Goal: Task Accomplishment & Management: Complete application form

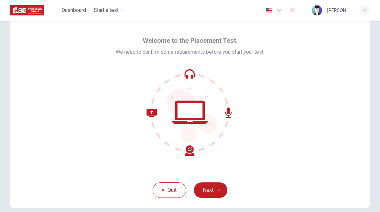
scroll to position [16, 0]
click at [212, 186] on button "Next" at bounding box center [210, 189] width 33 height 15
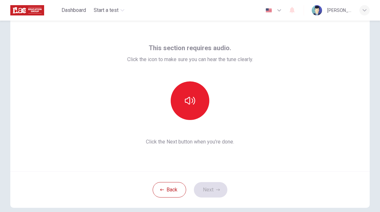
click at [186, 103] on icon "button" at bounding box center [190, 101] width 10 height 8
click at [217, 191] on icon "button" at bounding box center [218, 190] width 4 height 4
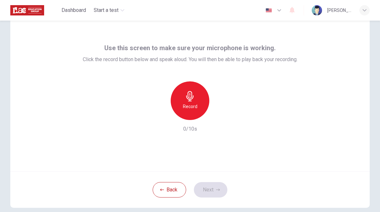
click at [197, 108] on div "Record" at bounding box center [190, 100] width 39 height 39
click at [215, 190] on button "Next" at bounding box center [210, 189] width 33 height 15
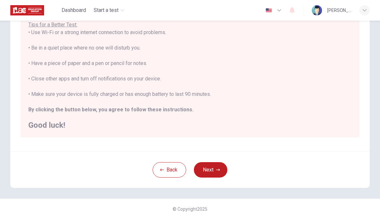
scroll to position [7, 0]
click at [218, 175] on button "Next" at bounding box center [210, 169] width 33 height 15
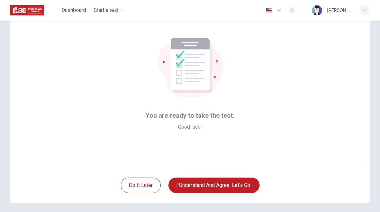
scroll to position [20, 0]
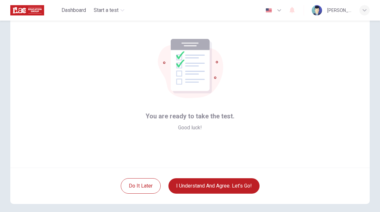
click at [235, 186] on button "I understand and agree. Let’s go!" at bounding box center [213, 185] width 91 height 15
click at [223, 181] on button "I understand and agree. Let’s go!" at bounding box center [213, 185] width 91 height 15
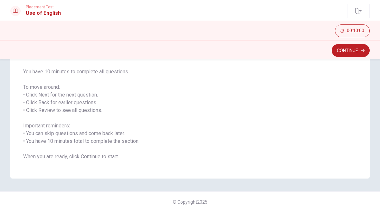
scroll to position [76, 0]
click at [350, 47] on button "Continue" at bounding box center [351, 50] width 38 height 13
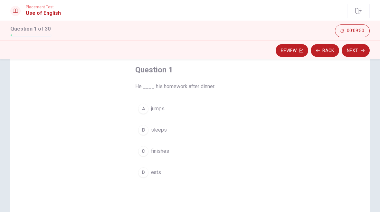
scroll to position [35, 0]
click at [144, 153] on div "C" at bounding box center [143, 150] width 10 height 10
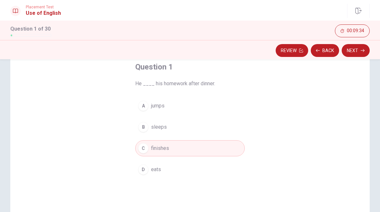
scroll to position [37, 0]
click at [145, 151] on div "C" at bounding box center [143, 148] width 10 height 10
click at [362, 52] on button "Next" at bounding box center [356, 50] width 28 height 13
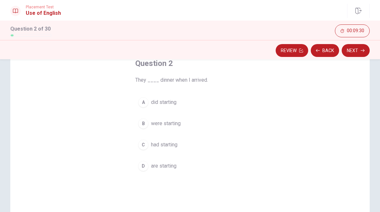
scroll to position [40, 0]
click at [142, 167] on div "D" at bounding box center [143, 167] width 10 height 10
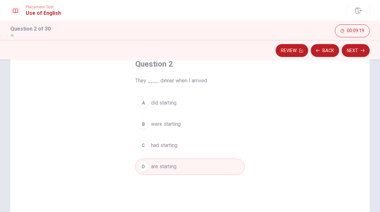
click at [356, 57] on button "Next" at bounding box center [356, 50] width 28 height 13
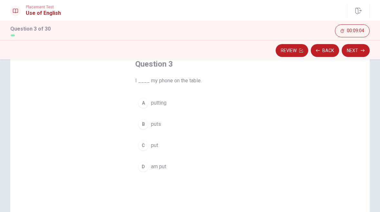
click at [149, 146] on button "C put" at bounding box center [189, 145] width 109 height 16
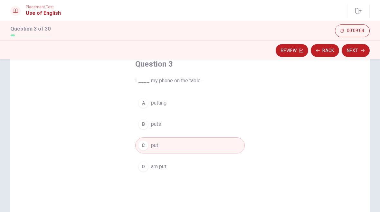
click at [363, 55] on button "Next" at bounding box center [356, 50] width 28 height 13
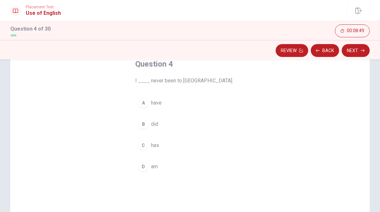
click at [143, 146] on div "C" at bounding box center [143, 145] width 10 height 10
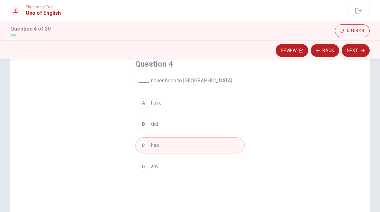
click at [359, 54] on button "Next" at bounding box center [356, 50] width 28 height 13
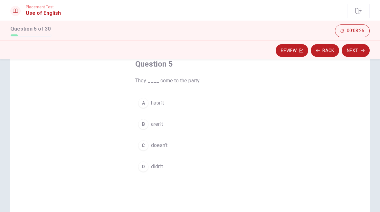
click at [142, 146] on div "C" at bounding box center [143, 145] width 10 height 10
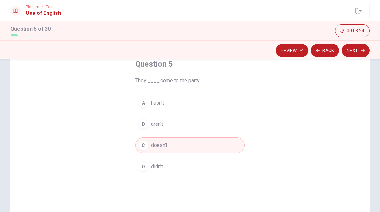
click at [361, 48] on button "Next" at bounding box center [356, 50] width 28 height 13
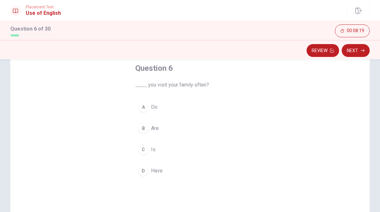
scroll to position [32, 0]
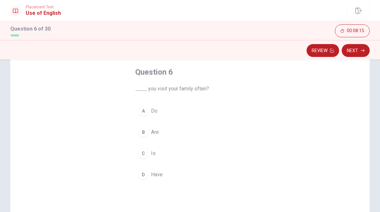
click at [146, 132] on div "B" at bounding box center [143, 132] width 10 height 10
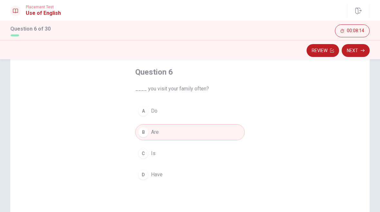
click at [357, 51] on button "Next" at bounding box center [356, 50] width 28 height 13
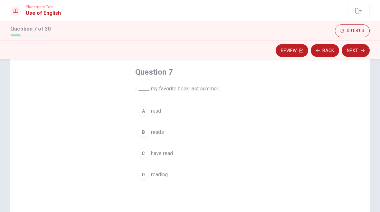
click at [147, 152] on div "C" at bounding box center [143, 153] width 10 height 10
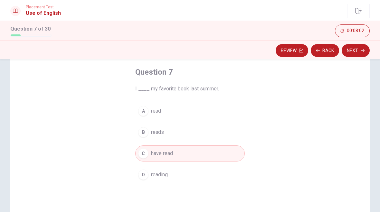
click at [146, 134] on div "B" at bounding box center [143, 132] width 10 height 10
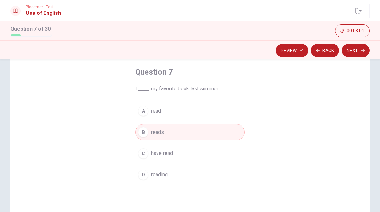
click at [357, 55] on button "Next" at bounding box center [356, 50] width 28 height 13
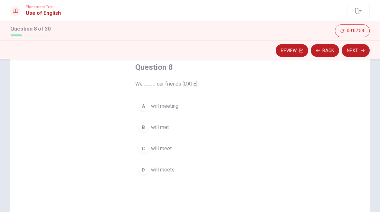
scroll to position [37, 0]
click at [147, 171] on div "D" at bounding box center [143, 169] width 10 height 10
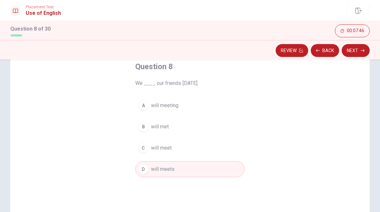
click at [355, 51] on button "Next" at bounding box center [356, 50] width 28 height 13
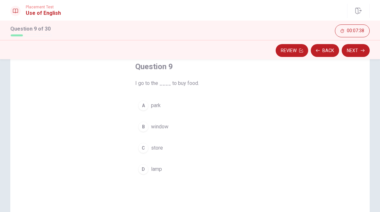
click at [140, 149] on div "C" at bounding box center [143, 148] width 10 height 10
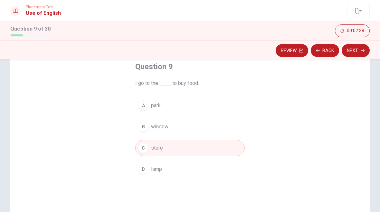
click at [358, 50] on button "Next" at bounding box center [356, 50] width 28 height 13
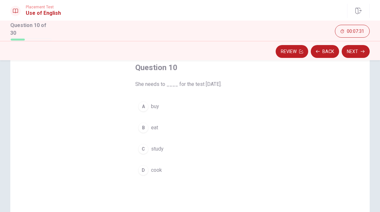
click at [147, 149] on div "C" at bounding box center [143, 149] width 10 height 10
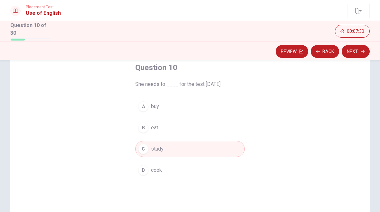
click at [356, 56] on button "Next" at bounding box center [356, 51] width 28 height 13
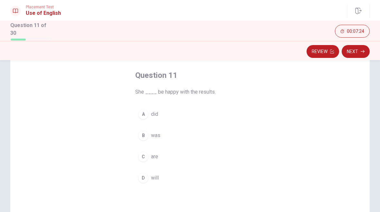
scroll to position [30, 0]
click at [143, 132] on div "B" at bounding box center [143, 134] width 10 height 10
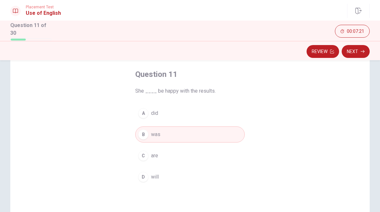
click at [359, 50] on button "Next" at bounding box center [356, 51] width 28 height 13
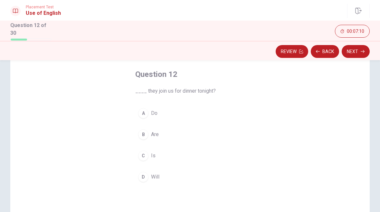
click at [144, 153] on div "C" at bounding box center [143, 156] width 10 height 10
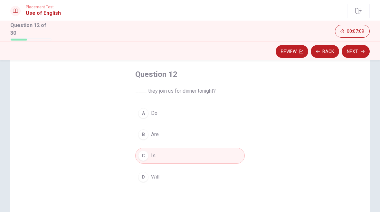
click at [356, 47] on button "Next" at bounding box center [356, 51] width 28 height 13
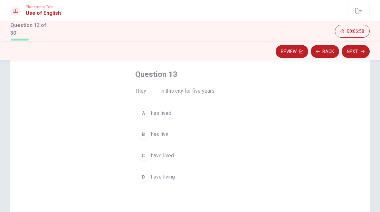
click at [137, 112] on button "A has lived" at bounding box center [189, 113] width 109 height 16
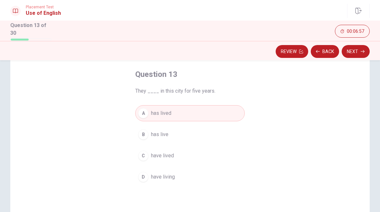
click at [357, 48] on button "Next" at bounding box center [356, 51] width 28 height 13
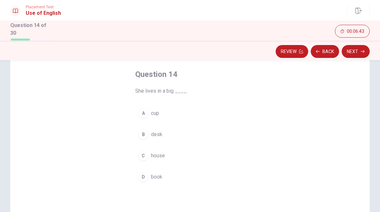
click at [150, 160] on button "C house" at bounding box center [189, 156] width 109 height 16
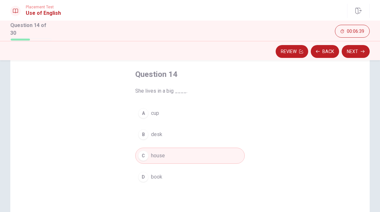
click at [355, 55] on button "Next" at bounding box center [356, 51] width 28 height 13
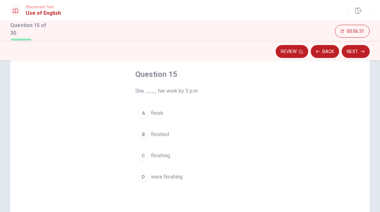
click at [157, 131] on span "finished" at bounding box center [160, 135] width 18 height 8
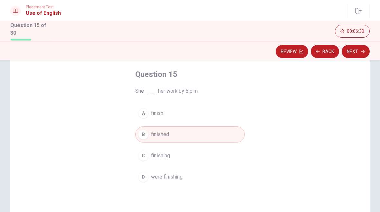
click at [359, 54] on button "Next" at bounding box center [356, 51] width 28 height 13
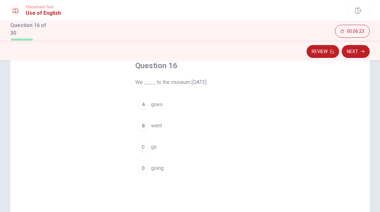
scroll to position [38, 0]
click at [147, 127] on div "B" at bounding box center [143, 126] width 10 height 10
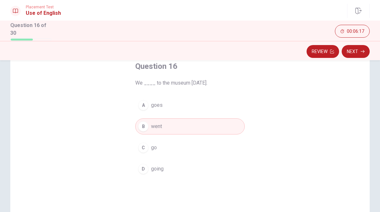
click at [355, 47] on button "Next" at bounding box center [356, 51] width 28 height 13
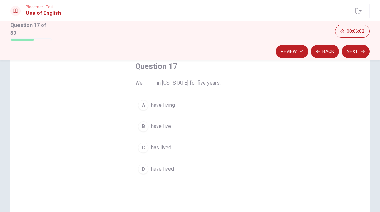
click at [154, 170] on span "have lived" at bounding box center [162, 169] width 23 height 8
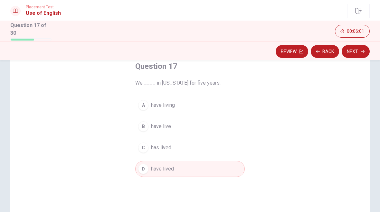
click at [361, 50] on icon "button" at bounding box center [363, 52] width 4 height 4
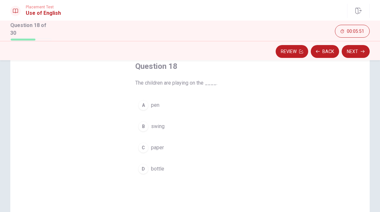
click at [145, 126] on div "B" at bounding box center [143, 126] width 10 height 10
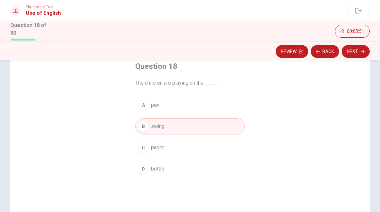
click at [362, 50] on icon "button" at bounding box center [363, 52] width 4 height 4
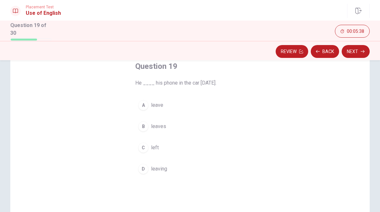
click at [158, 130] on button "B leaves" at bounding box center [189, 127] width 109 height 16
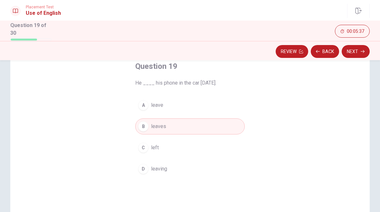
click at [355, 56] on button "Next" at bounding box center [356, 51] width 28 height 13
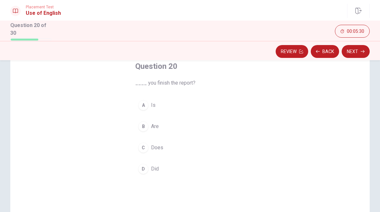
click at [141, 171] on div "D" at bounding box center [143, 169] width 10 height 10
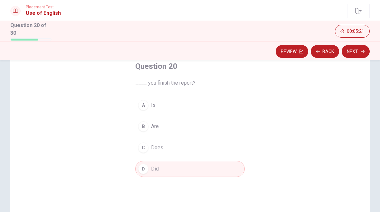
click at [360, 50] on button "Next" at bounding box center [356, 51] width 28 height 13
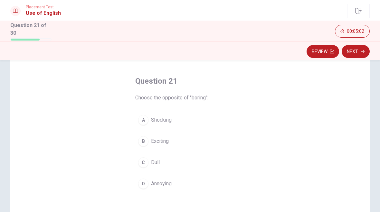
scroll to position [23, 0]
click at [140, 148] on button "B Exciting" at bounding box center [189, 142] width 109 height 16
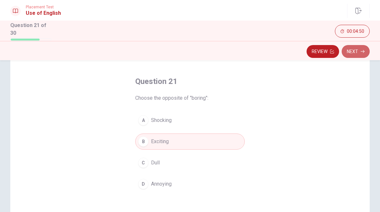
click at [357, 53] on button "Next" at bounding box center [356, 51] width 28 height 13
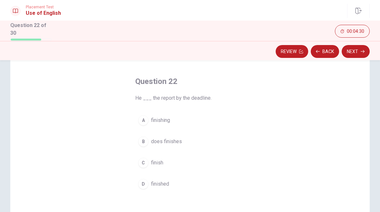
click at [143, 118] on div "A" at bounding box center [143, 120] width 10 height 10
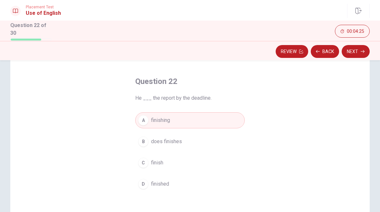
click at [142, 145] on div "B" at bounding box center [143, 142] width 10 height 10
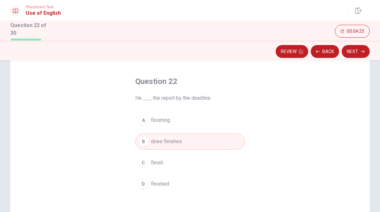
click at [357, 51] on button "Next" at bounding box center [356, 51] width 28 height 13
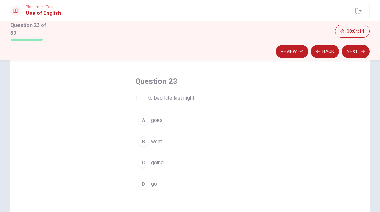
click at [143, 158] on div "C" at bounding box center [143, 163] width 10 height 10
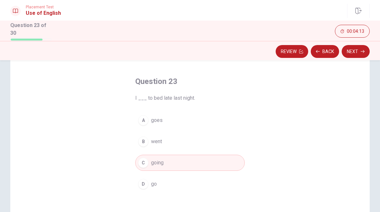
click at [350, 50] on button "Next" at bounding box center [356, 51] width 28 height 13
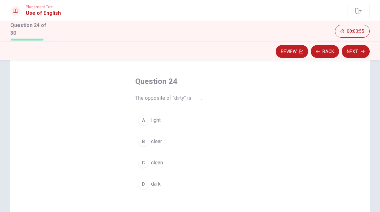
click at [142, 164] on div "C" at bounding box center [143, 163] width 10 height 10
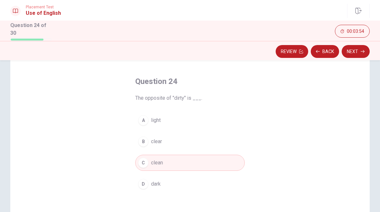
click at [352, 50] on button "Next" at bounding box center [356, 51] width 28 height 13
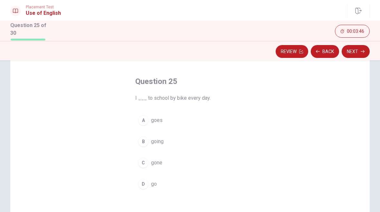
click at [147, 147] on button "B going" at bounding box center [189, 142] width 109 height 16
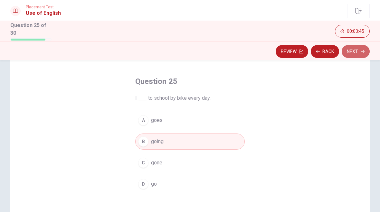
click at [356, 49] on button "Next" at bounding box center [356, 51] width 28 height 13
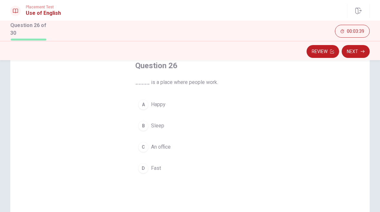
scroll to position [38, 0]
click at [139, 145] on div "C" at bounding box center [143, 148] width 10 height 10
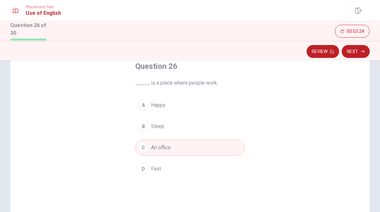
click at [356, 56] on button "Next" at bounding box center [356, 51] width 28 height 13
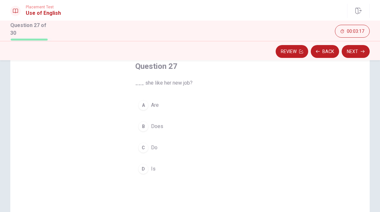
click at [140, 128] on div "B" at bounding box center [143, 126] width 10 height 10
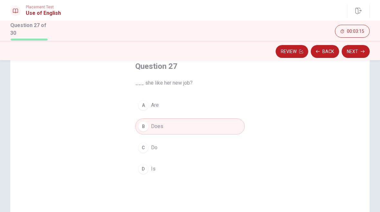
click at [360, 50] on button "Next" at bounding box center [356, 51] width 28 height 13
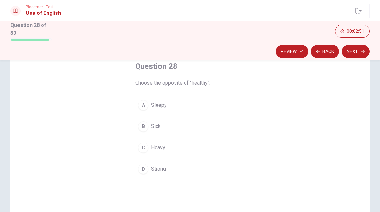
click at [141, 136] on div "A Sleepy B Sick C [PERSON_NAME] Strong" at bounding box center [189, 137] width 109 height 80
click at [147, 131] on button "B Sick" at bounding box center [189, 127] width 109 height 16
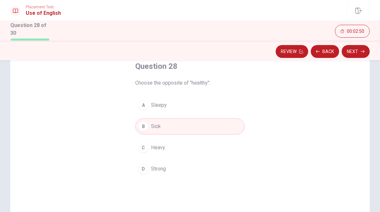
click at [359, 54] on button "Next" at bounding box center [356, 51] width 28 height 13
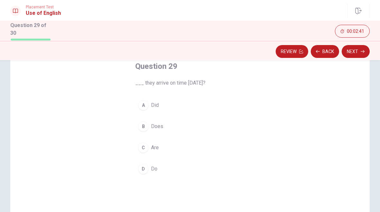
click at [141, 101] on div "A" at bounding box center [143, 105] width 10 height 10
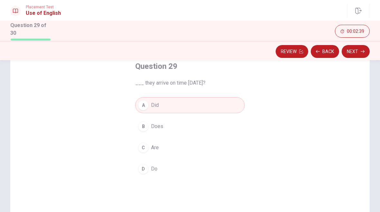
click at [358, 52] on button "Next" at bounding box center [356, 51] width 28 height 13
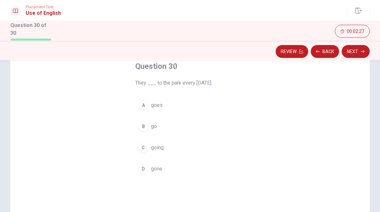
click at [157, 130] on button "B go" at bounding box center [189, 127] width 109 height 16
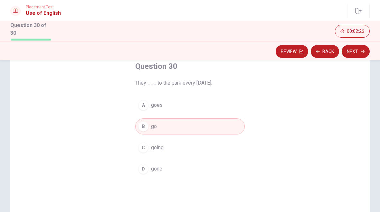
click at [359, 54] on button "Next" at bounding box center [356, 51] width 28 height 13
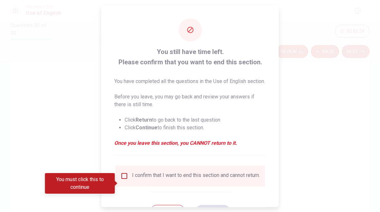
click at [130, 180] on div "I confirm that I want to end this section and cannot return." at bounding box center [189, 176] width 139 height 8
click at [125, 180] on input "You must click this to continue" at bounding box center [124, 176] width 8 height 8
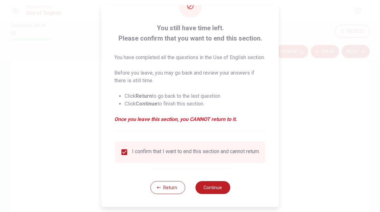
scroll to position [36, 0]
click at [214, 186] on button "Continue" at bounding box center [212, 187] width 35 height 13
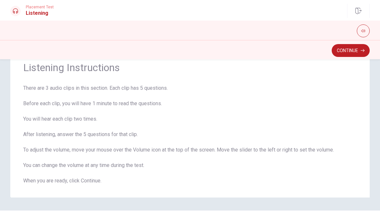
scroll to position [24, 0]
click at [358, 34] on button "button" at bounding box center [363, 30] width 13 height 13
type input "1"
click at [328, 34] on div at bounding box center [189, 30] width 359 height 13
click at [303, 61] on span "Listening Instructions" at bounding box center [190, 67] width 334 height 13
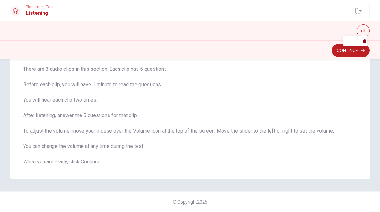
scroll to position [41, 0]
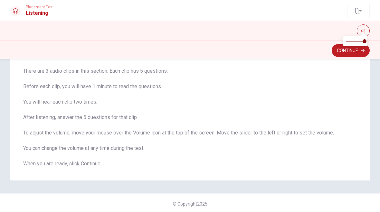
click at [332, 48] on button "Continue" at bounding box center [351, 50] width 38 height 13
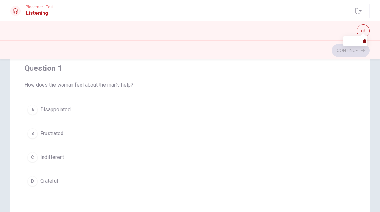
scroll to position [2, 0]
click at [52, 179] on span "Grateful" at bounding box center [49, 180] width 18 height 8
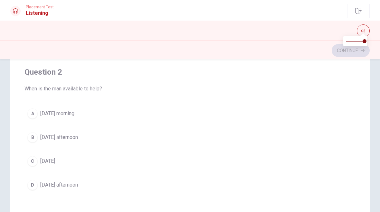
scroll to position [153, 0]
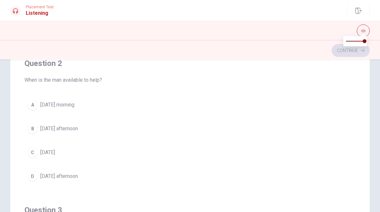
click at [155, 38] on div at bounding box center [190, 30] width 380 height 19
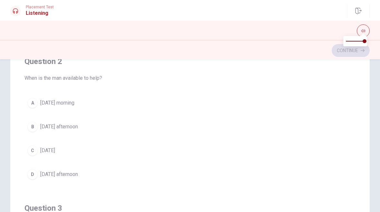
scroll to position [154, 0]
click at [86, 105] on button "A [DATE] morning" at bounding box center [189, 104] width 331 height 16
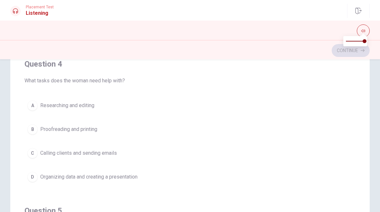
scroll to position [447, 0]
click at [98, 184] on button "D Organizing data and creating a presentation" at bounding box center [189, 176] width 331 height 16
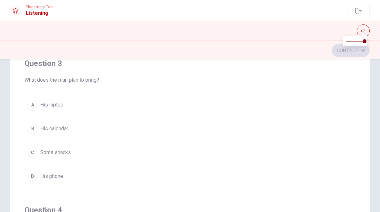
scroll to position [302, 0]
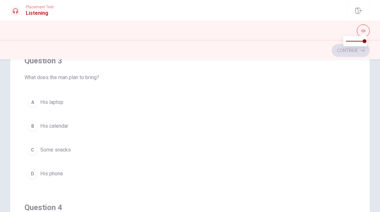
click at [69, 134] on button "B His calendar" at bounding box center [189, 126] width 331 height 16
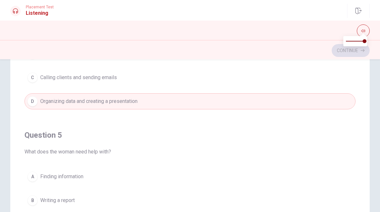
scroll to position [522, 0]
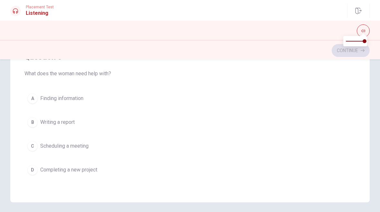
click at [85, 176] on button "D Completing a new project" at bounding box center [189, 170] width 331 height 16
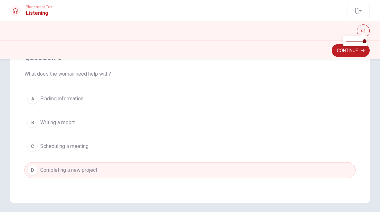
click at [85, 191] on div "Question 1 How does the woman feel about the man’s help? A Disappointed B Frust…" at bounding box center [189, 73] width 359 height 259
click at [355, 54] on button "Continue" at bounding box center [351, 50] width 38 height 13
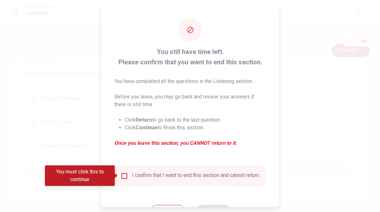
click at [120, 180] on div "I confirm that I want to end this section and cannot return." at bounding box center [189, 176] width 139 height 8
click at [130, 180] on div "I confirm that I want to end this section and cannot return." at bounding box center [189, 176] width 139 height 8
click at [127, 172] on input "You must click this to continue" at bounding box center [124, 176] width 8 height 8
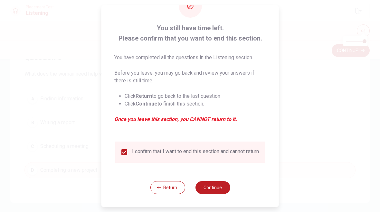
scroll to position [28, 0]
click at [220, 186] on button "Continue" at bounding box center [212, 187] width 35 height 13
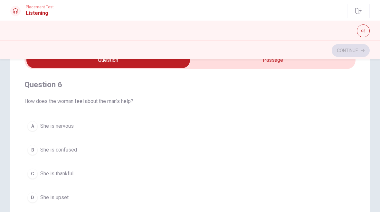
scroll to position [0, 0]
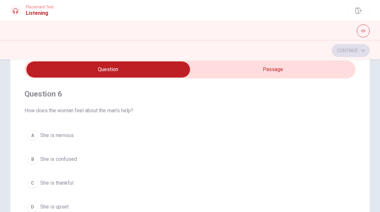
type input "5"
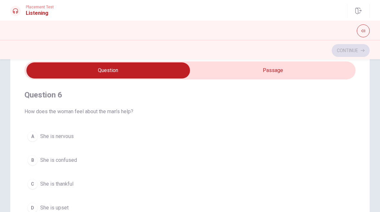
scroll to position [24, 0]
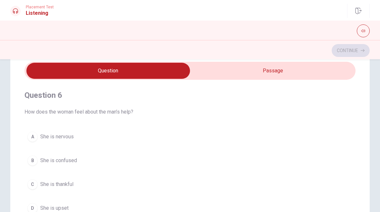
click at [274, 73] on input "checkbox" at bounding box center [108, 71] width 497 height 16
checkbox input "true"
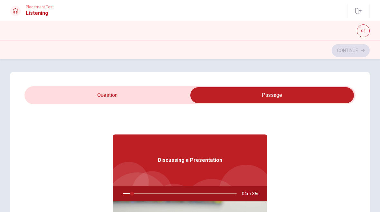
scroll to position [-1, 0]
type input "8"
click at [151, 94] on input "checkbox" at bounding box center [272, 95] width 497 height 16
checkbox input "false"
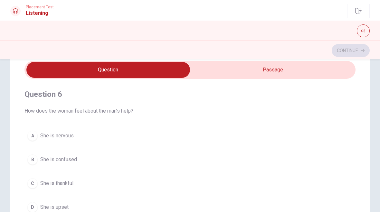
scroll to position [26, 0]
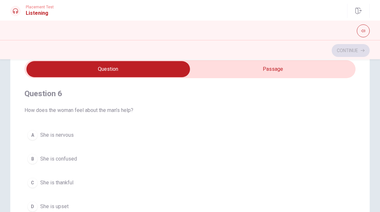
type input "10"
click at [255, 73] on input "checkbox" at bounding box center [108, 69] width 497 height 16
checkbox input "true"
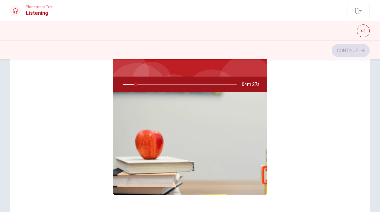
scroll to position [77, 0]
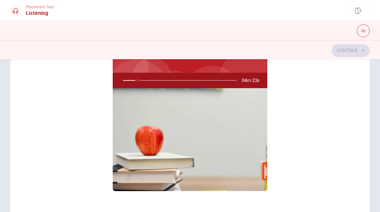
click at [195, 135] on img at bounding box center [190, 139] width 155 height 103
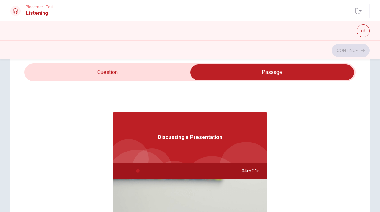
scroll to position [22, 0]
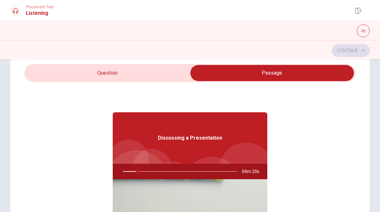
type input "14"
click at [162, 67] on input "checkbox" at bounding box center [272, 73] width 497 height 16
checkbox input "false"
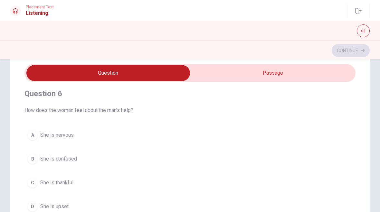
scroll to position [4, 0]
type input "16"
click at [317, 77] on input "checkbox" at bounding box center [108, 73] width 497 height 16
checkbox input "true"
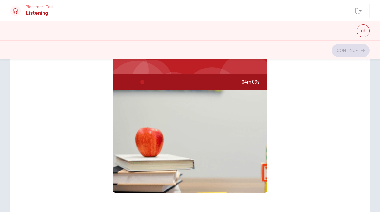
scroll to position [109, 0]
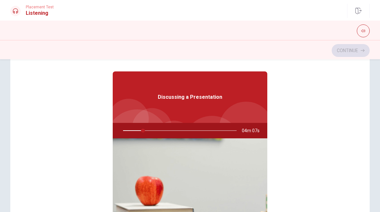
type input "18"
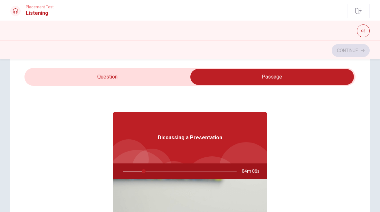
scroll to position [18, 0]
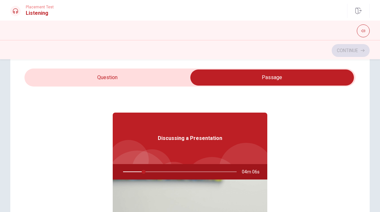
click at [45, 84] on input "checkbox" at bounding box center [272, 78] width 497 height 16
checkbox input "false"
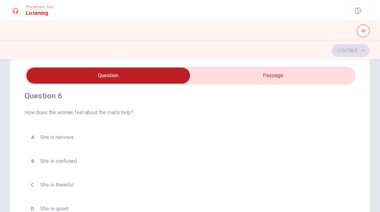
scroll to position [20, 0]
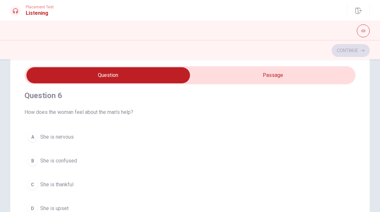
type input "26"
click at [317, 78] on input "checkbox" at bounding box center [108, 75] width 497 height 16
checkbox input "true"
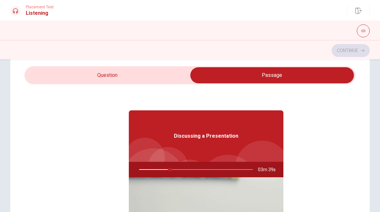
type input "27"
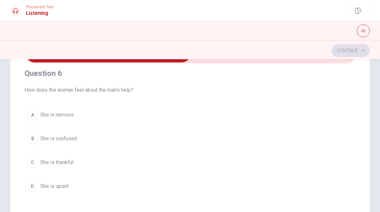
scroll to position [43, 0]
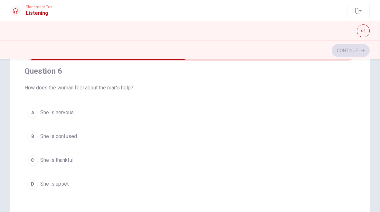
click at [83, 137] on button "B She is confused" at bounding box center [189, 136] width 331 height 16
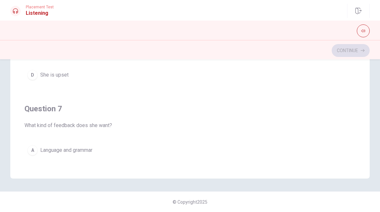
scroll to position [152, 0]
click at [92, 149] on span "Language and grammar" at bounding box center [66, 151] width 52 height 8
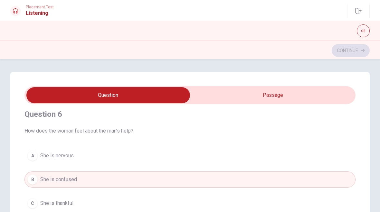
scroll to position [0, 0]
click at [154, 92] on input "checkbox" at bounding box center [108, 95] width 497 height 16
checkbox input "true"
type input "46"
click at [154, 92] on input "checkbox" at bounding box center [108, 95] width 497 height 16
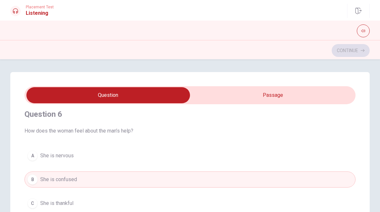
checkbox input "false"
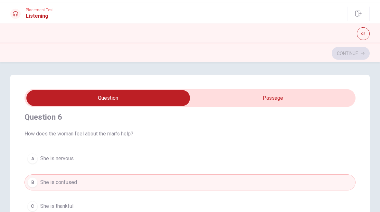
type input "48"
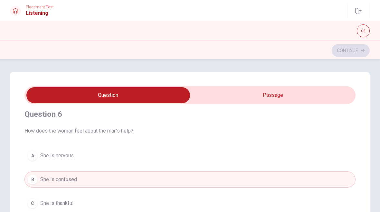
click at [329, 93] on input "checkbox" at bounding box center [108, 95] width 497 height 16
checkbox input "true"
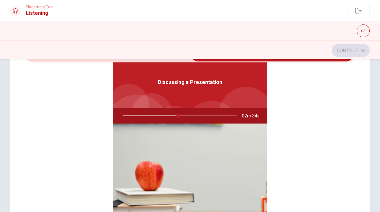
scroll to position [36, 0]
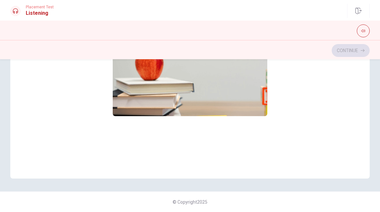
type input "49"
checkbox input "false"
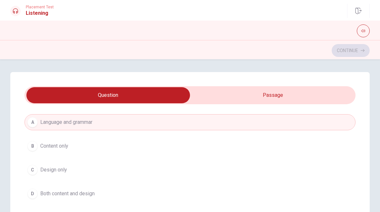
scroll to position [186, 0]
click at [63, 199] on button "D Both content and design" at bounding box center [189, 193] width 331 height 16
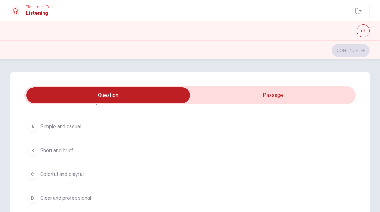
scroll to position [328, 0]
click at [63, 172] on span "Colorful and playful" at bounding box center [61, 175] width 43 height 8
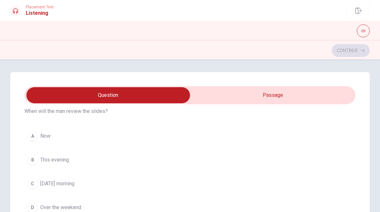
scroll to position [466, 0]
click at [43, 135] on span "Now" at bounding box center [45, 136] width 10 height 8
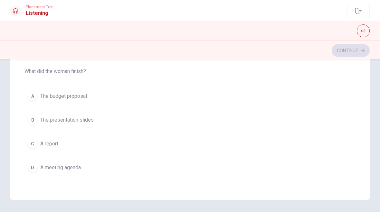
scroll to position [131, 0]
click at [57, 121] on span "The presentation slides" at bounding box center [66, 120] width 53 height 8
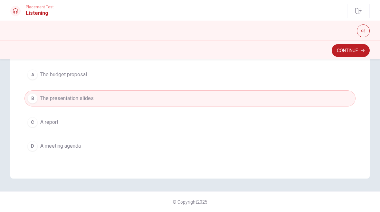
click at [56, 124] on span "A report" at bounding box center [49, 123] width 18 height 8
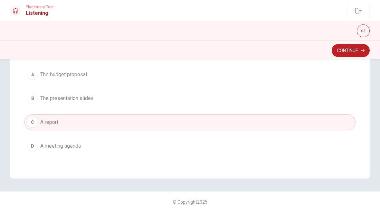
click at [360, 53] on button "Continue" at bounding box center [351, 50] width 38 height 13
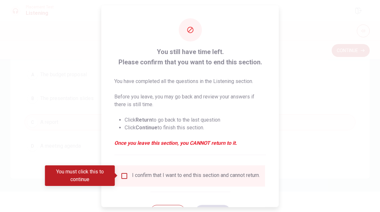
click at [126, 171] on div "I confirm that I want to end this section and cannot return." at bounding box center [190, 175] width 150 height 21
click at [127, 175] on input "You must click this to continue" at bounding box center [124, 176] width 8 height 8
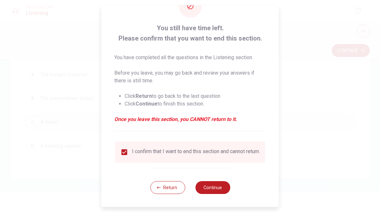
scroll to position [28, 0]
click at [220, 187] on button "Continue" at bounding box center [212, 187] width 35 height 13
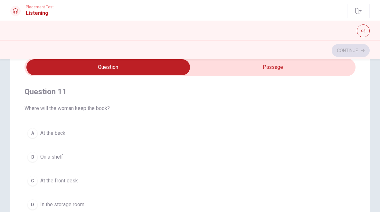
type input "3"
click at [315, 62] on input "checkbox" at bounding box center [108, 67] width 497 height 16
checkbox input "true"
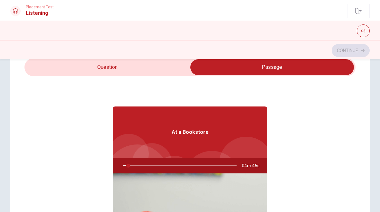
scroll to position [0, 0]
type input "5"
click at [168, 67] on input "checkbox" at bounding box center [272, 67] width 497 height 16
checkbox input "false"
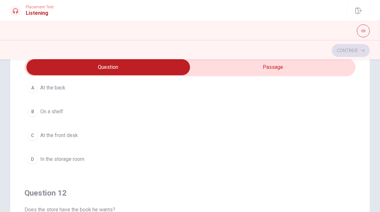
scroll to position [41, 0]
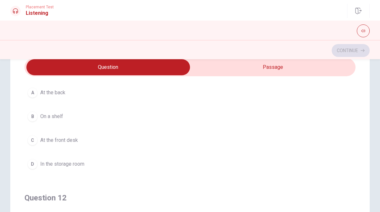
click at [102, 145] on button "C At the front desk" at bounding box center [189, 140] width 331 height 16
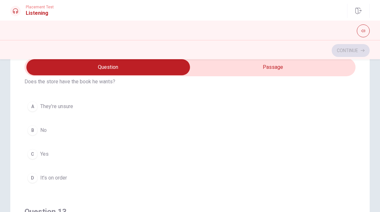
scroll to position [173, 0]
click at [71, 159] on button "C Yes" at bounding box center [189, 155] width 331 height 16
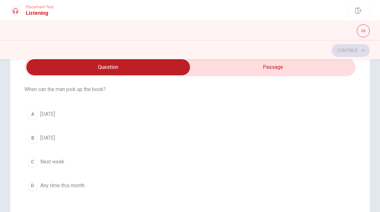
scroll to position [313, 0]
click at [88, 184] on button "D Any time this month" at bounding box center [189, 185] width 331 height 16
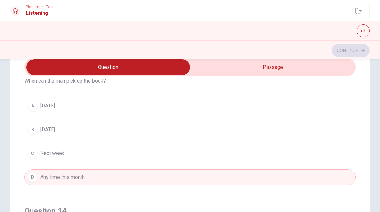
scroll to position [321, 0]
click at [91, 134] on button "B [DATE]" at bounding box center [189, 130] width 331 height 16
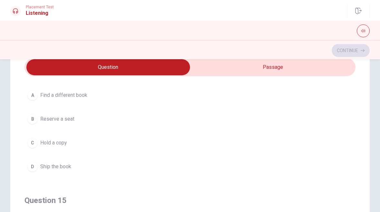
scroll to position [473, 0]
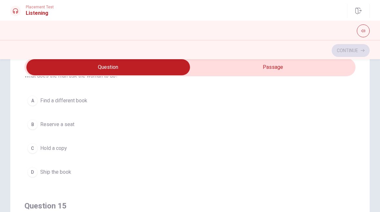
click at [77, 152] on button "C Hold a copy" at bounding box center [189, 148] width 331 height 16
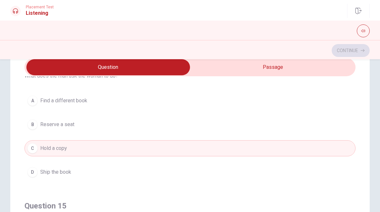
click at [106, 106] on button "A Find a different book" at bounding box center [189, 101] width 331 height 16
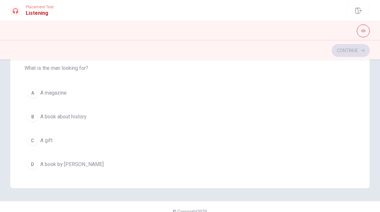
scroll to position [513, 0]
click at [105, 119] on button "B A book about history" at bounding box center [189, 117] width 331 height 16
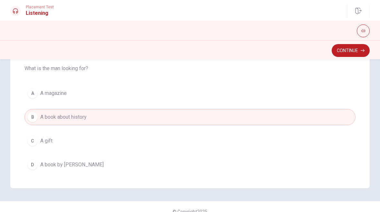
click at [99, 145] on button "C A gift" at bounding box center [189, 141] width 331 height 16
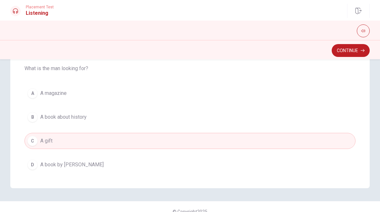
click at [102, 95] on button "A A magazine" at bounding box center [189, 93] width 331 height 16
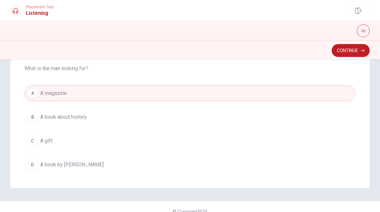
click at [108, 162] on button "D A book by [PERSON_NAME]" at bounding box center [189, 165] width 331 height 16
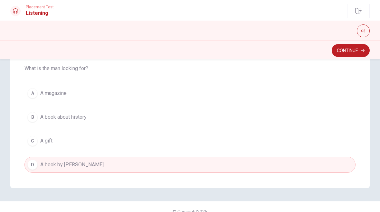
click at [102, 113] on button "B A book about history" at bounding box center [189, 117] width 331 height 16
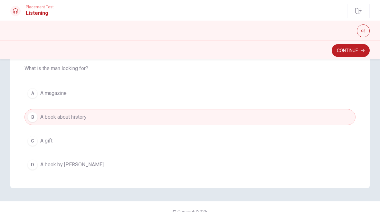
click at [88, 92] on button "A A magazine" at bounding box center [189, 93] width 331 height 16
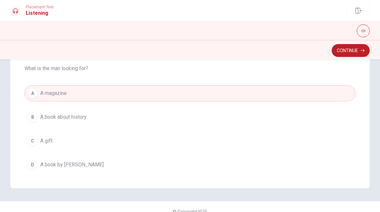
click at [356, 51] on button "Continue" at bounding box center [351, 50] width 38 height 13
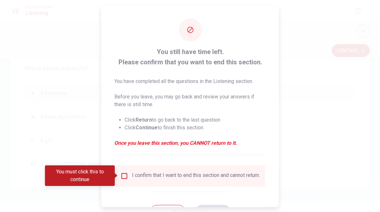
click at [127, 175] on input "You must click this to continue" at bounding box center [124, 176] width 8 height 8
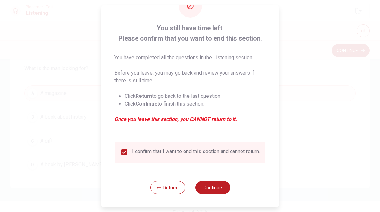
scroll to position [28, 0]
click at [218, 185] on button "Continue" at bounding box center [212, 187] width 35 height 13
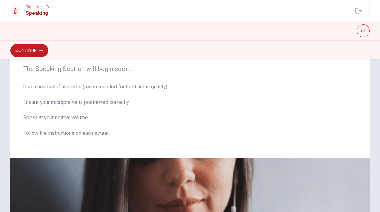
scroll to position [22, 0]
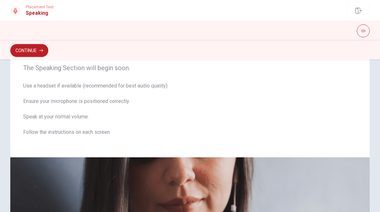
click at [30, 52] on button "Continue" at bounding box center [29, 50] width 38 height 13
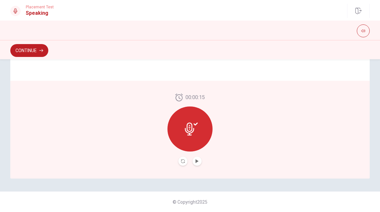
scroll to position [164, 0]
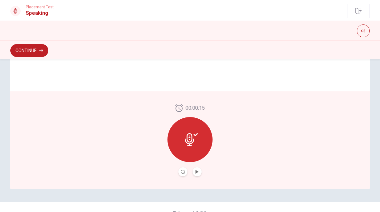
click at [193, 141] on icon at bounding box center [191, 139] width 13 height 13
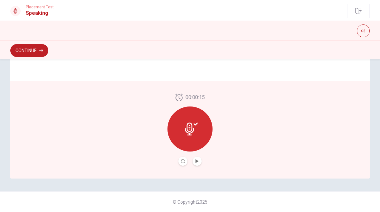
scroll to position [174, 0]
click at [189, 128] on icon at bounding box center [191, 129] width 13 height 13
click at [191, 133] on icon at bounding box center [189, 129] width 9 height 13
click at [242, 125] on div "00:00:15" at bounding box center [189, 130] width 359 height 98
click at [242, 131] on div "00:00:15" at bounding box center [189, 130] width 359 height 98
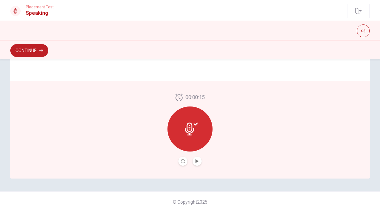
click at [242, 131] on div "00:00:15" at bounding box center [189, 130] width 359 height 98
click at [185, 129] on icon at bounding box center [189, 129] width 9 height 13
click at [186, 121] on div at bounding box center [189, 129] width 45 height 45
click at [193, 128] on icon at bounding box center [189, 129] width 9 height 13
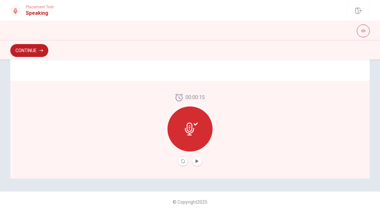
click at [195, 166] on button "Play Audio" at bounding box center [197, 161] width 9 height 9
click at [197, 161] on icon "Play Audio" at bounding box center [196, 161] width 3 height 4
click at [19, 49] on button "Continue" at bounding box center [29, 50] width 38 height 13
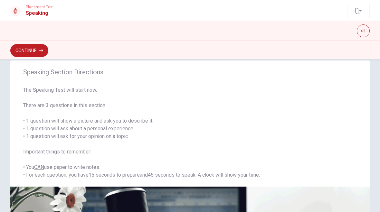
scroll to position [13, 0]
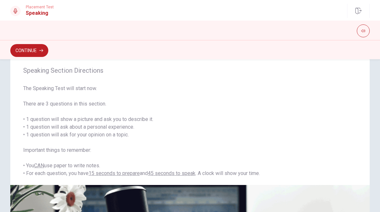
click at [28, 54] on button "Continue" at bounding box center [29, 50] width 38 height 13
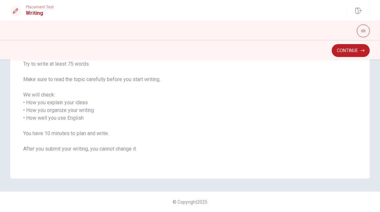
scroll to position [84, 0]
click at [357, 52] on button "Continue" at bounding box center [351, 50] width 38 height 13
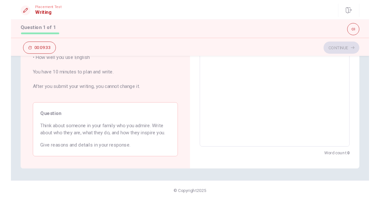
scroll to position [128, 0]
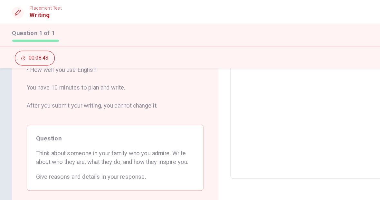
type textarea "A"
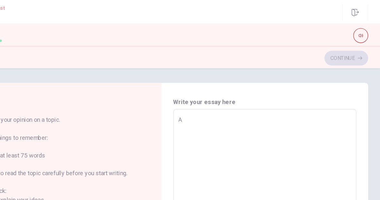
type textarea "x"
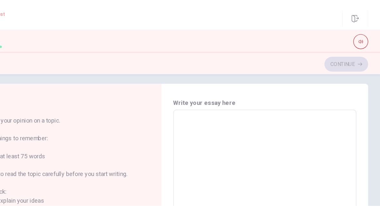
scroll to position [5, 0]
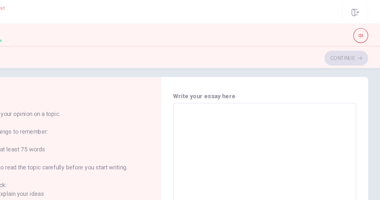
type textarea "x"
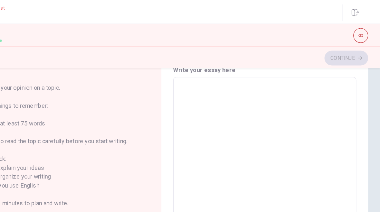
scroll to position [27, 0]
type textarea "x"
type textarea "I"
type textarea "x"
type textarea "I"
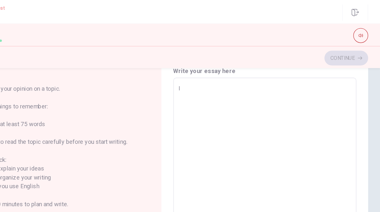
type textarea "x"
type textarea "I r"
type textarea "x"
type textarea "I ri"
type textarea "x"
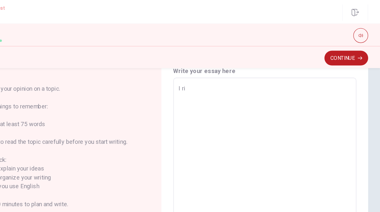
type textarea "I ris"
type textarea "x"
type textarea "I risp"
type textarea "x"
type textarea "I rispe"
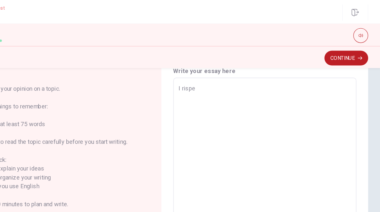
type textarea "x"
type textarea "I rispec"
type textarea "x"
type textarea "I rispect"
type textarea "x"
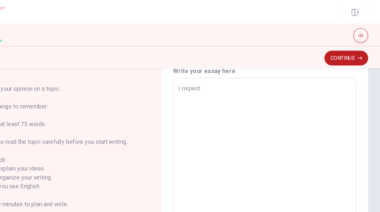
type textarea "I rispec"
type textarea "x"
type textarea "I rispe"
type textarea "x"
type textarea "I risp"
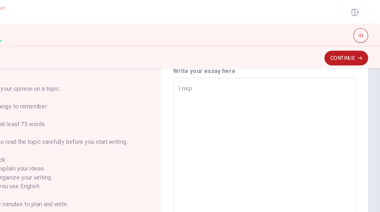
type textarea "x"
type textarea "I ris"
type textarea "x"
type textarea "I ri"
type textarea "x"
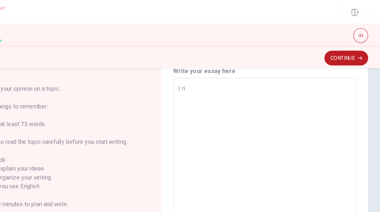
type textarea "I r"
type textarea "x"
type textarea "I re"
type textarea "x"
type textarea "I res"
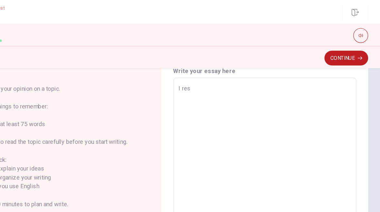
type textarea "x"
type textarea "I resp"
type textarea "x"
type textarea "I respe"
type textarea "x"
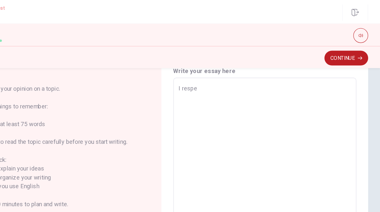
type textarea "I respec"
type textarea "x"
type textarea "I respect"
type textarea "x"
type textarea "I respect"
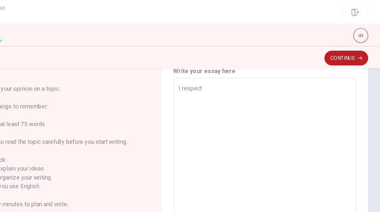
type textarea "x"
type textarea "I respect f"
type textarea "x"
type textarea "I respect fo"
type textarea "x"
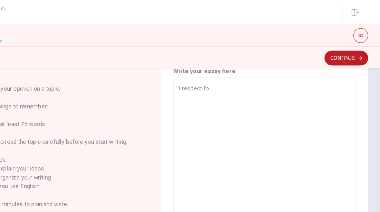
type textarea "I respect for"
type textarea "x"
type textarea "I respect for"
type textarea "x"
type textarea "I respect for f"
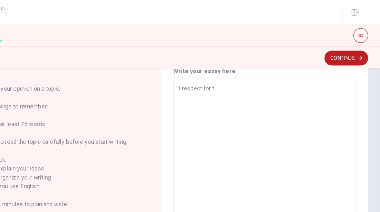
type textarea "x"
type textarea "I respect for fa"
type textarea "x"
type textarea "I respect for fat"
type textarea "x"
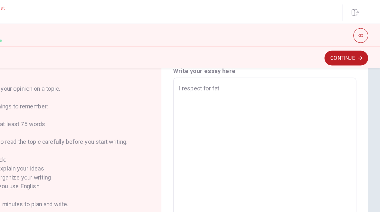
type textarea "I respect for fath"
type textarea "x"
type textarea "I respect for fathe"
type textarea "x"
type textarea "I respect for fath"
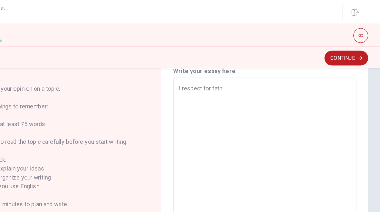
type textarea "x"
type textarea "I respect for fathe"
type textarea "x"
type textarea "I respect for father"
type textarea "x"
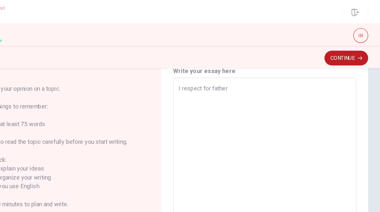
type textarea "I respect for father."
type textarea "x"
type textarea "I respect for father."
type textarea "x"
type textarea "I respect for father. h"
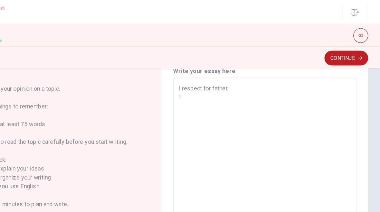
type textarea "x"
type textarea "I respect for father. he"
type textarea "x"
type textarea "I respect for father. h"
type textarea "x"
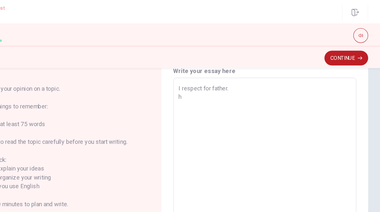
type textarea "I respect for father."
type textarea "x"
type textarea "I respect for father. h"
type textarea "x"
type textarea "I respect for father. H"
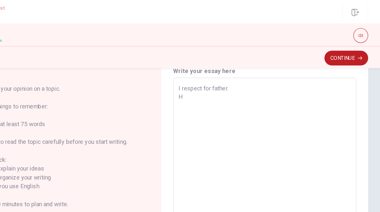
type textarea "x"
type textarea "I respect for father. He"
type textarea "x"
type textarea "I respect for father. He"
type textarea "x"
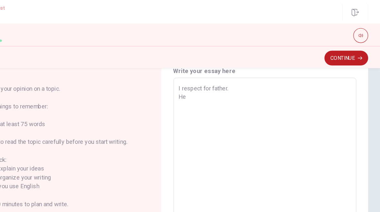
type textarea "I respect for father. He i"
type textarea "x"
type textarea "I respect for father. He is"
type textarea "x"
type textarea "I respect for father. He is"
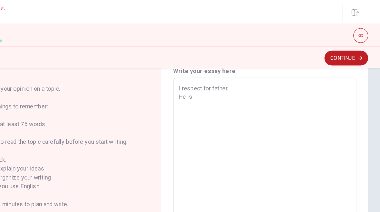
type textarea "x"
type textarea "I respect for father. He is d"
type textarea "x"
type textarea "I respect for father. He is do"
type textarea "x"
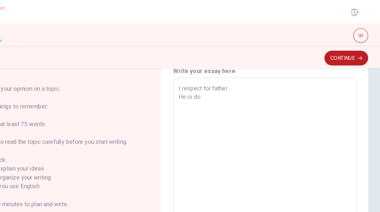
type textarea "I respect for father. He is doi"
type textarea "x"
type textarea "I respect for father. He is doin"
type textarea "x"
type textarea "I respect for father. He is doing"
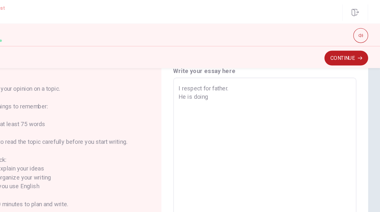
type textarea "x"
type textarea "I respect for father. He is doing"
type textarea "x"
type textarea "I respect for father. He is doing y"
type textarea "x"
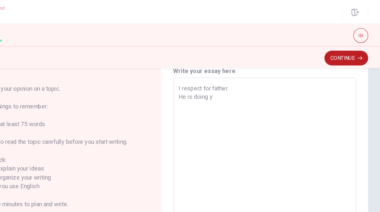
type textarea "I respect for father. He is doing yo"
type textarea "x"
type textarea "I respect for father. He is doing you"
type textarea "x"
type textarea "I respect for father. He is doing your"
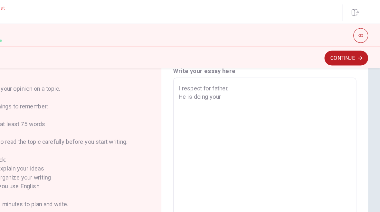
type textarea "x"
type textarea "I respect for father. He is doing your"
type textarea "x"
type textarea "I respect for father. He is doing your b"
type textarea "x"
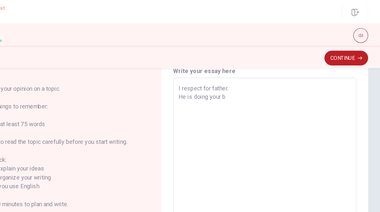
type textarea "I respect for father. He is doing your be"
type textarea "x"
type textarea "I respect for father. He is doing your bes"
type textarea "x"
type textarea "I respect for father. He is doing your best"
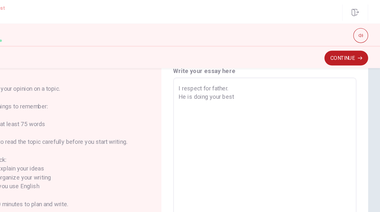
type textarea "x"
type textarea "I respect for father. He is doing your best"
type textarea "x"
type textarea "I respect for father. He is doing your best a"
type textarea "x"
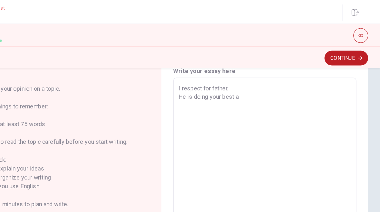
type textarea "I respect for father. He is doing your best at"
type textarea "x"
type textarea "I respect for father. He is doing your best at"
type textarea "x"
type textarea "I respect for father. He is doing your best at e"
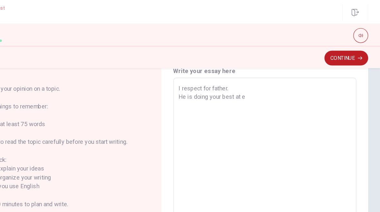
type textarea "x"
type textarea "I respect for father. He is doing your best at ev"
type textarea "x"
type textarea "I respect for father. He is doing your best at eve"
type textarea "x"
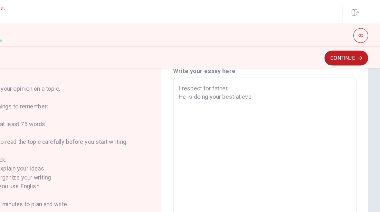
type textarea "I respect for father. He is doing your best at ever"
type textarea "x"
type textarea "I respect for father. He is doing your best at every"
type textarea "x"
type textarea "I respect for father. He is doing your best at every"
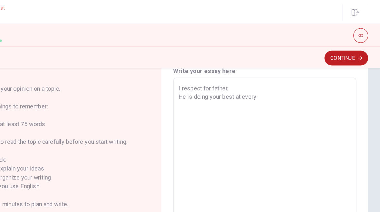
type textarea "x"
type textarea "I respect for father. He is doing your best at every t"
type textarea "x"
type textarea "I respect for father. He is doing your best at every th"
type textarea "x"
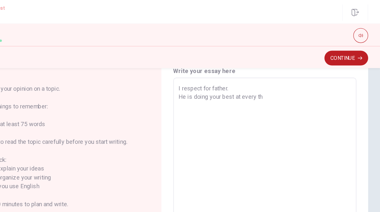
type textarea "I respect for father. He is doing your best at every t"
type textarea "x"
type textarea "I respect for father. He is doing your best at every"
type textarea "x"
type textarea "I respect for father. He is doing your best at every t"
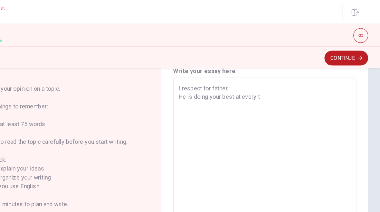
type textarea "x"
type textarea "I respect for father. He is doing your best at every th"
type textarea "x"
type textarea "I respect for father. He is doing your best at every thi"
type textarea "x"
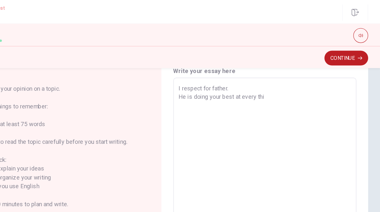
type textarea "I respect for father. He is doing your best at every thin"
type textarea "x"
type textarea "I respect for father. He is doing your best at every thing"
type textarea "x"
type textarea "I respect for father. He is doing your best at every things"
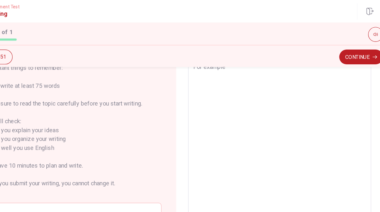
scroll to position [60, 0]
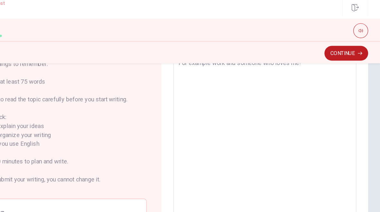
click at [200, 76] on div "I respect for father. He is doing your best at everythings. For example work an…" at bounding box center [279, 129] width 159 height 189
click at [200, 75] on div "I respect for father. He is doing your best at everythings. For example work an…" at bounding box center [279, 129] width 159 height 189
click at [205, 77] on textarea "I respect for father. He is doing your best at everythings. For example work an…" at bounding box center [280, 129] width 150 height 179
click at [205, 93] on textarea "I respect for father. He is doing your best at everythings. For example work an…" at bounding box center [280, 129] width 150 height 179
